Goal: Information Seeking & Learning: Learn about a topic

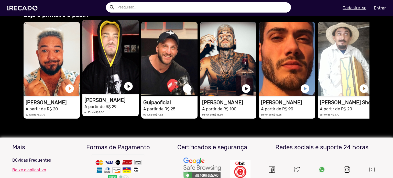
scroll to position [1305, 0]
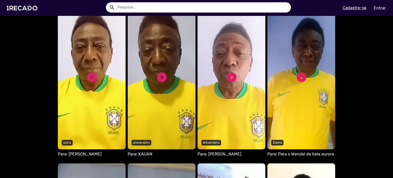
scroll to position [563, 0]
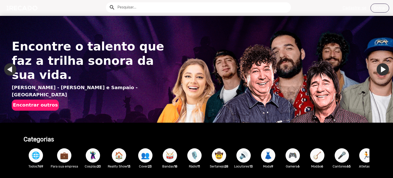
scroll to position [128, 0]
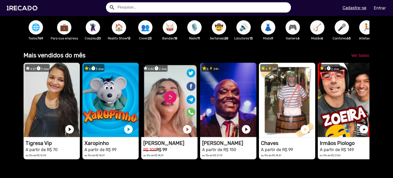
click at [133, 10] on input "text" at bounding box center [202, 7] width 177 height 10
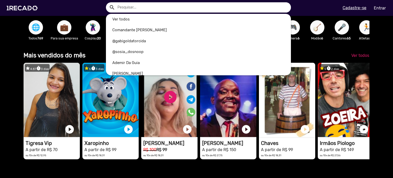
scroll to position [0, 389]
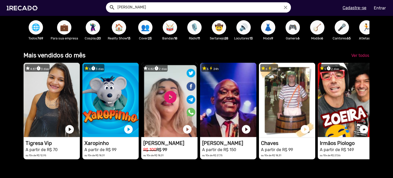
type input "mari menezes"
click at [107, 3] on button "search" at bounding box center [111, 7] width 9 height 9
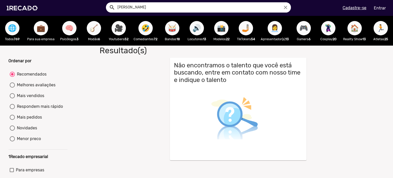
click at [129, 28] on div "🎥 Youtubers 52" at bounding box center [118, 31] width 25 height 30
click at [123, 28] on span "🎥" at bounding box center [118, 28] width 9 height 14
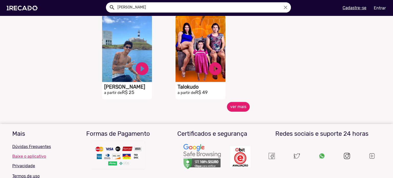
scroll to position [205, 0]
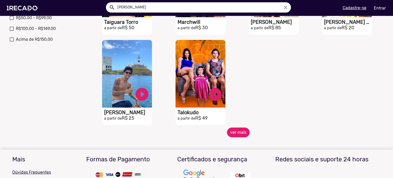
click at [235, 136] on button "ver mais" at bounding box center [238, 132] width 23 height 10
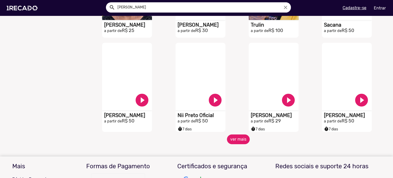
scroll to position [384, 0]
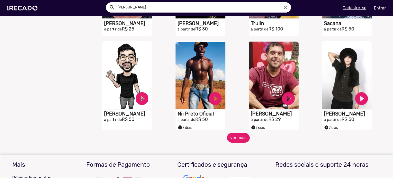
click at [242, 142] on button "ver mais" at bounding box center [238, 138] width 23 height 10
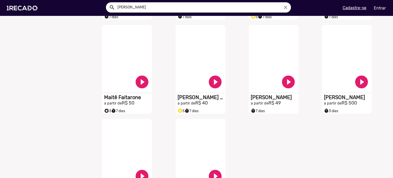
scroll to position [665, 0]
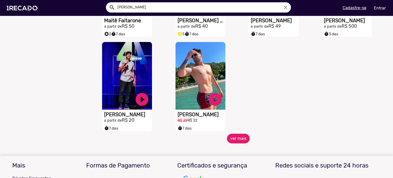
click at [234, 139] on button "ver mais" at bounding box center [238, 138] width 23 height 10
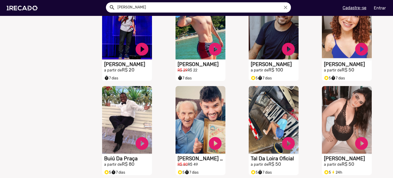
scroll to position [742, 0]
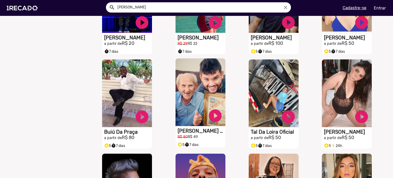
click at [206, 108] on video "S1RECADO vídeos dedicados para fãs e empresas" at bounding box center [200, 92] width 50 height 68
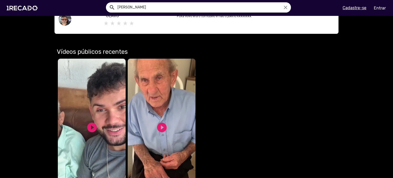
scroll to position [307, 0]
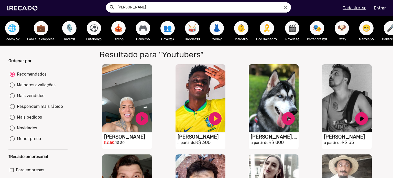
click at [15, 27] on span "🌐" at bounding box center [12, 28] width 9 height 14
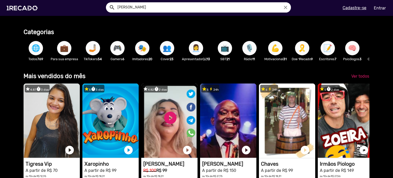
scroll to position [51, 0]
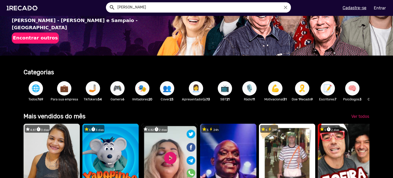
click at [85, 90] on div "🤳🏼 TikTokers 54" at bounding box center [93, 91] width 25 height 30
click at [89, 90] on span "🤳🏼" at bounding box center [92, 88] width 9 height 14
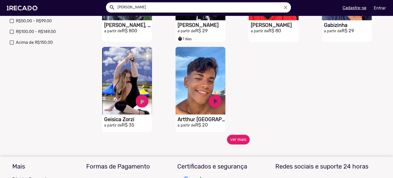
scroll to position [205, 0]
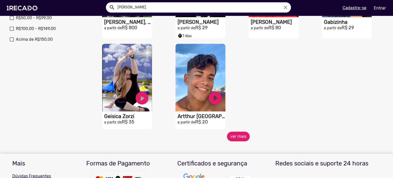
click at [236, 141] on button "ver mais" at bounding box center [238, 136] width 23 height 10
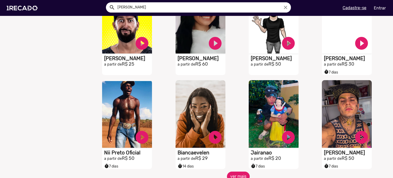
scroll to position [384, 0]
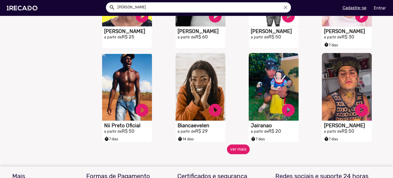
click at [234, 157] on mat-sidenav-content "🌐 Todos 769 💼 Para sua empresa 👥 Cover 23 👥 Sósia 37 🎶 Funk 3 🎙️ Rádio 11 😈 Tro…" at bounding box center [196, 89] width 393 height 178
click at [234, 154] on button "ver mais" at bounding box center [238, 149] width 23 height 10
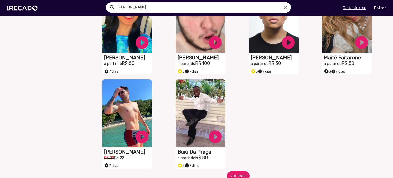
scroll to position [763, 0]
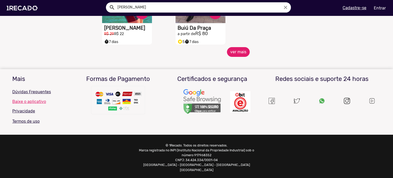
click at [237, 50] on button "ver mais" at bounding box center [238, 52] width 23 height 10
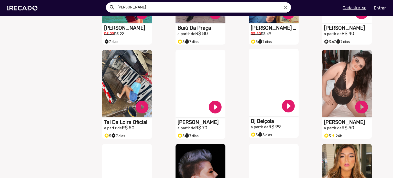
scroll to position [891, 0]
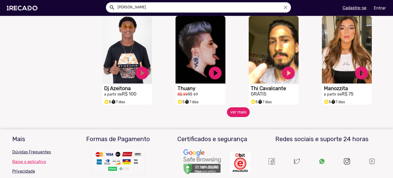
click at [238, 110] on button "ver mais" at bounding box center [238, 112] width 23 height 10
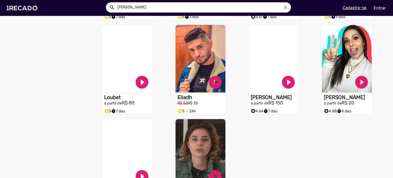
scroll to position [1147, 0]
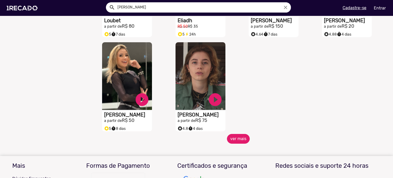
click at [228, 139] on button "ver mais" at bounding box center [238, 139] width 23 height 10
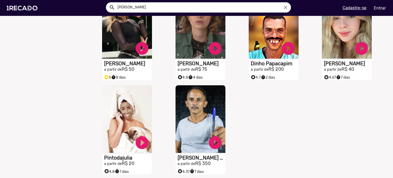
scroll to position [1317, 0]
